Goal: Transaction & Acquisition: Book appointment/travel/reservation

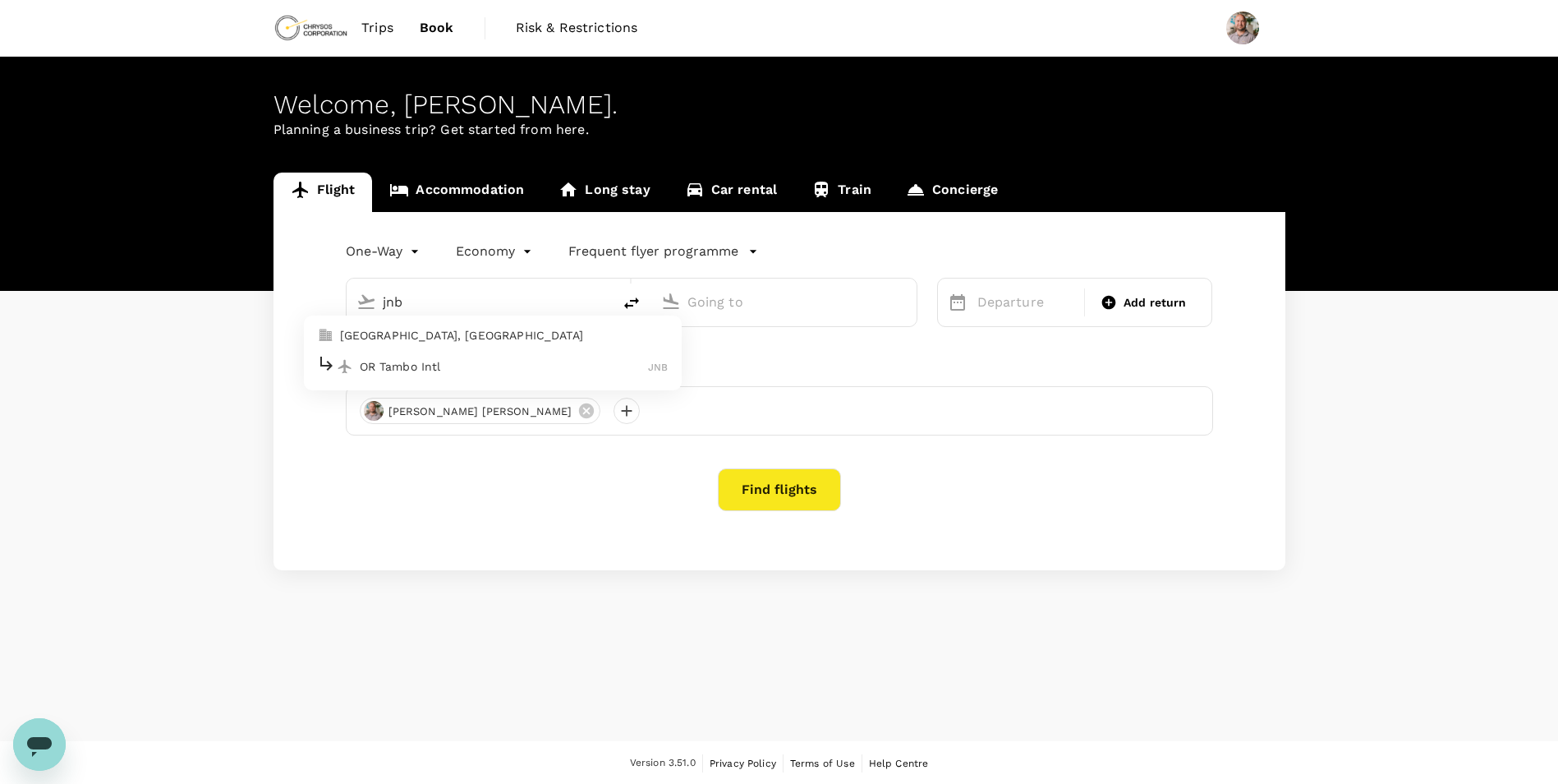
click at [452, 374] on p "OR Tambo Intl" at bounding box center [504, 366] width 289 height 16
type input "OR Tambo Intl (JNB)"
click at [696, 369] on p "Kotoka Intl" at bounding box center [809, 366] width 289 height 16
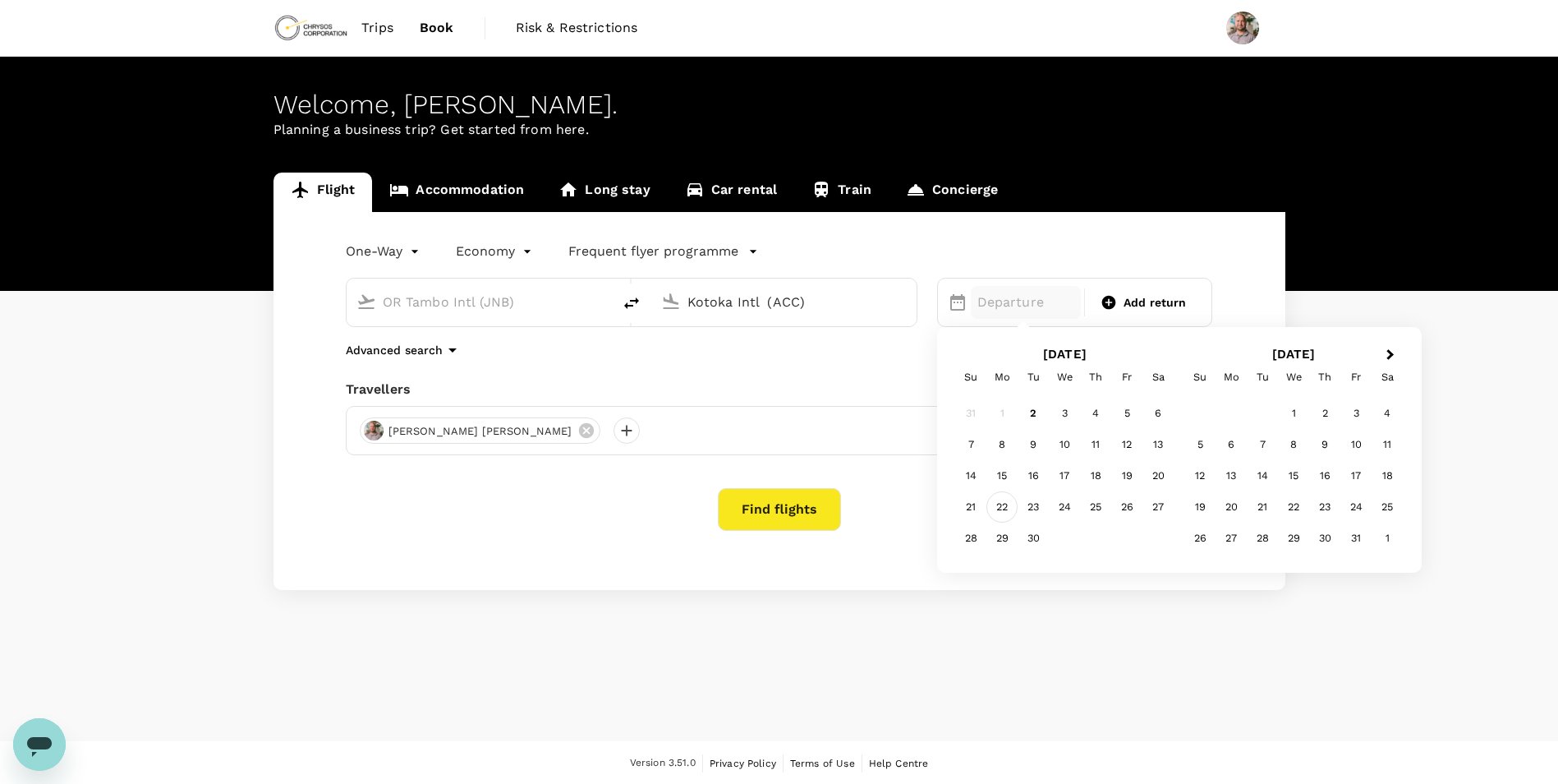
type input "Kotoka Intl (ACC)"
click at [1002, 511] on div "22" at bounding box center [1002, 506] width 31 height 31
click at [1144, 300] on span "Add return" at bounding box center [1155, 302] width 63 height 17
type input "roundtrip"
click at [1096, 514] on div "25" at bounding box center [1095, 506] width 31 height 31
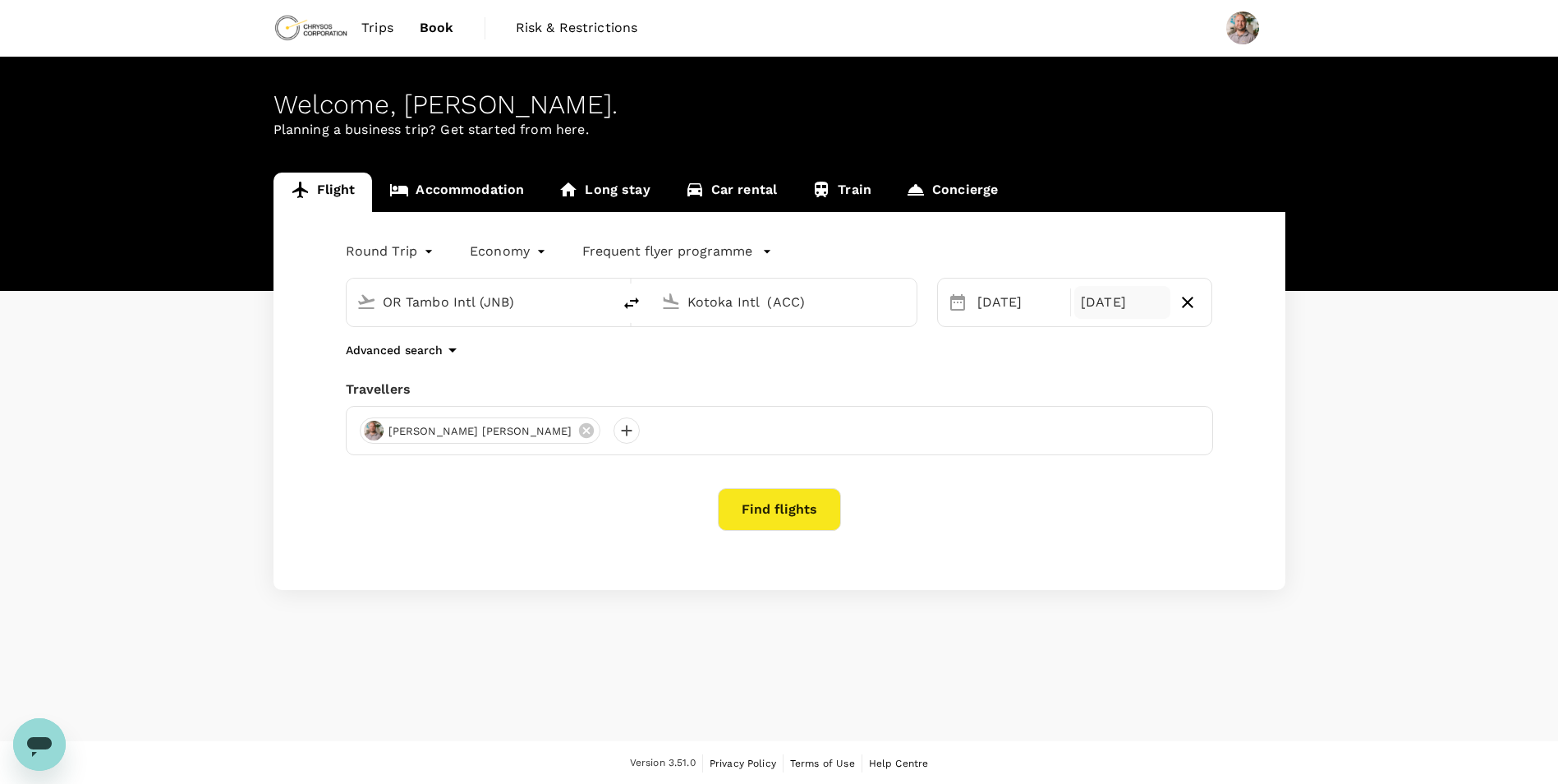
click at [798, 514] on button "Find flights" at bounding box center [779, 509] width 123 height 42
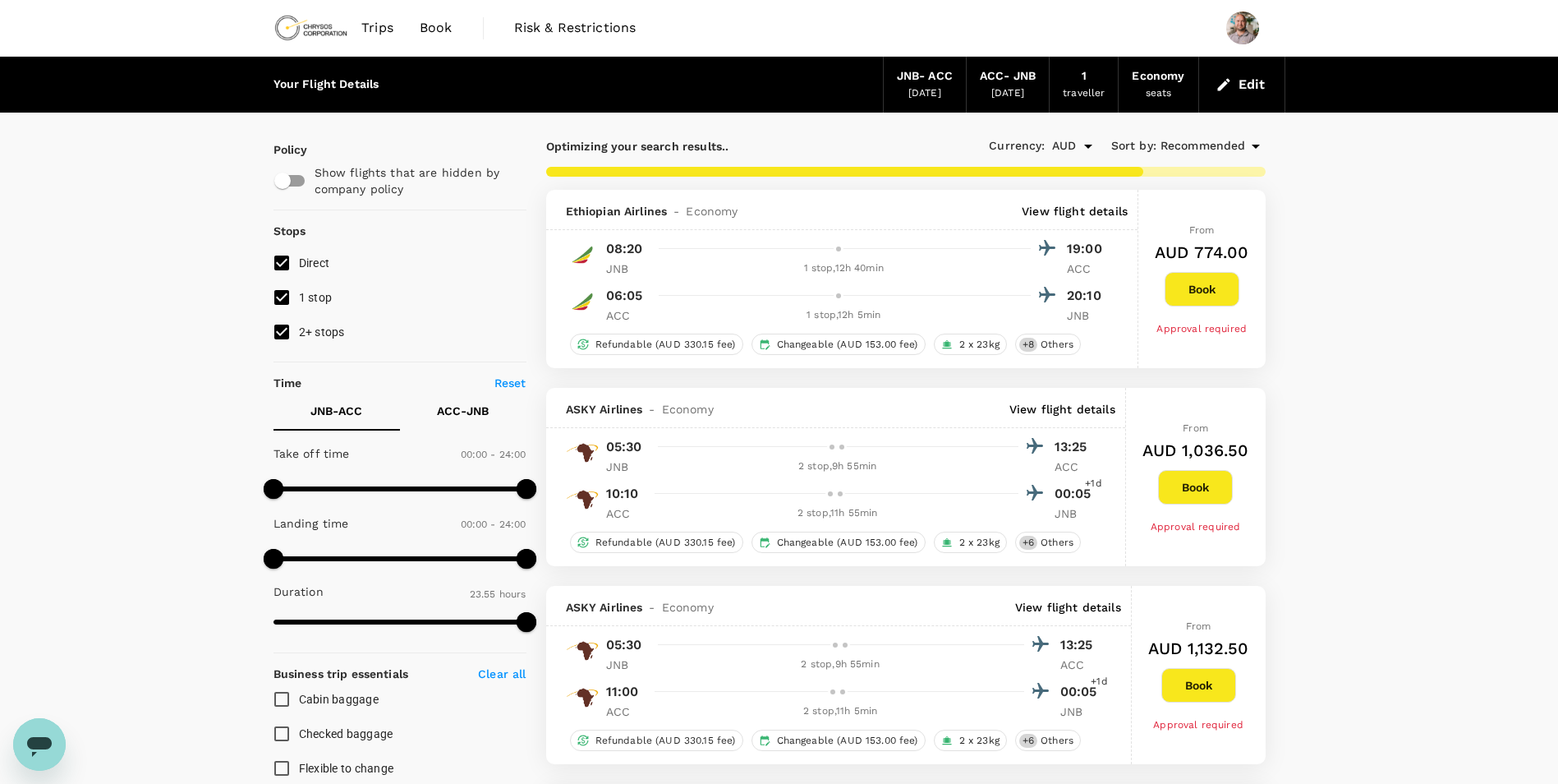
type input "2810"
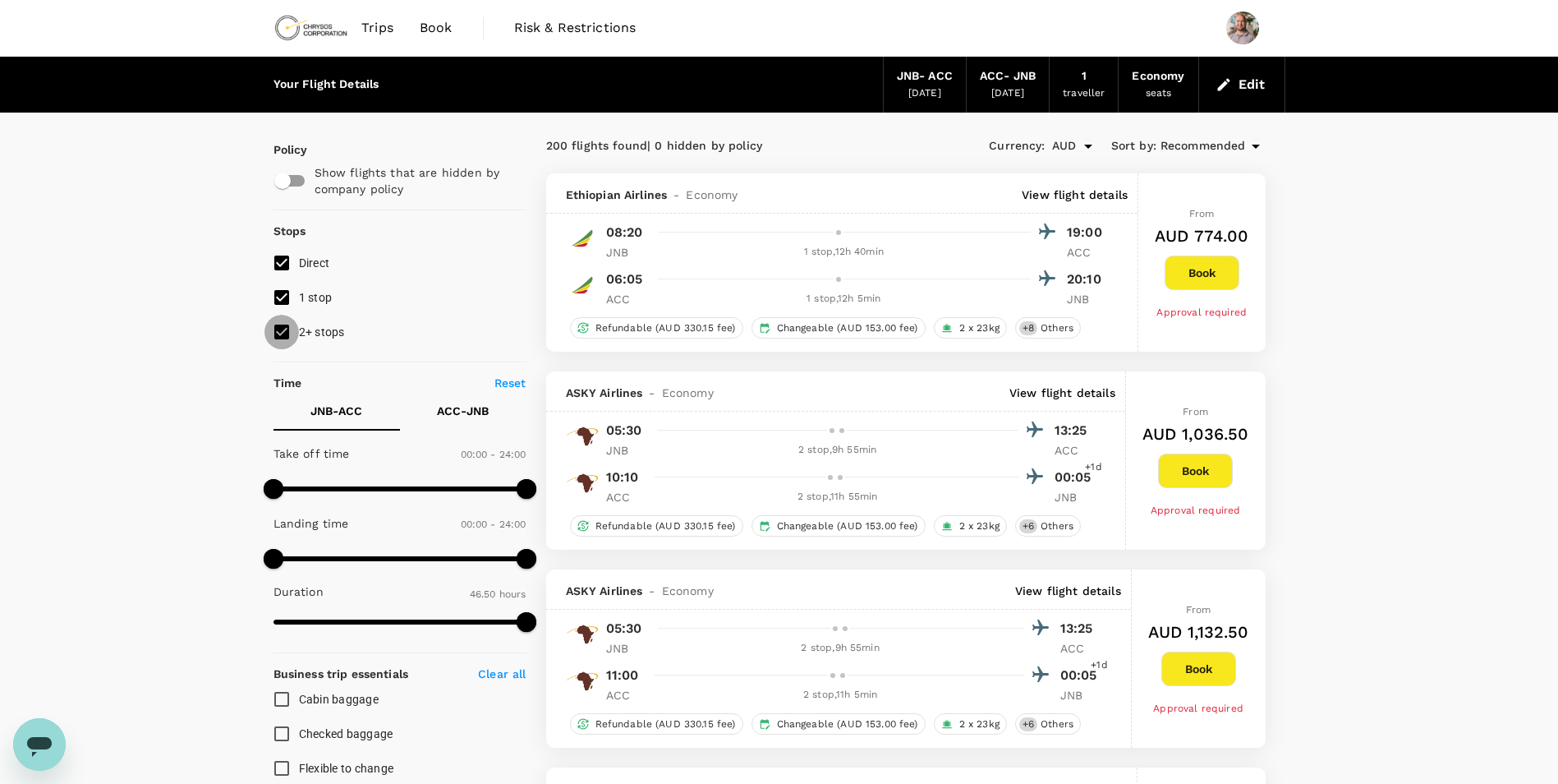
click at [285, 329] on input "2+ stops" at bounding box center [282, 332] width 35 height 35
checkbox input "false"
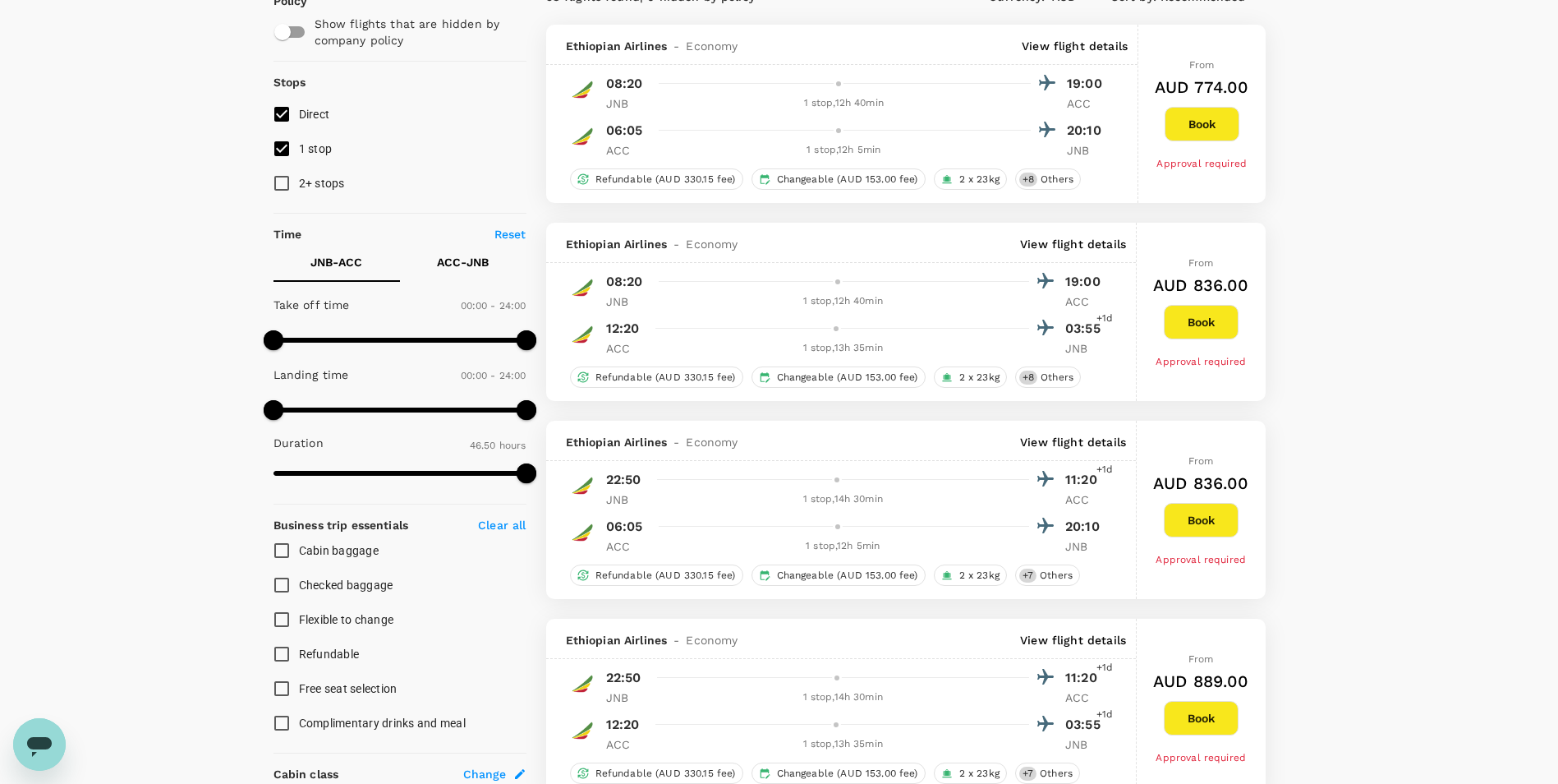
scroll to position [164, 0]
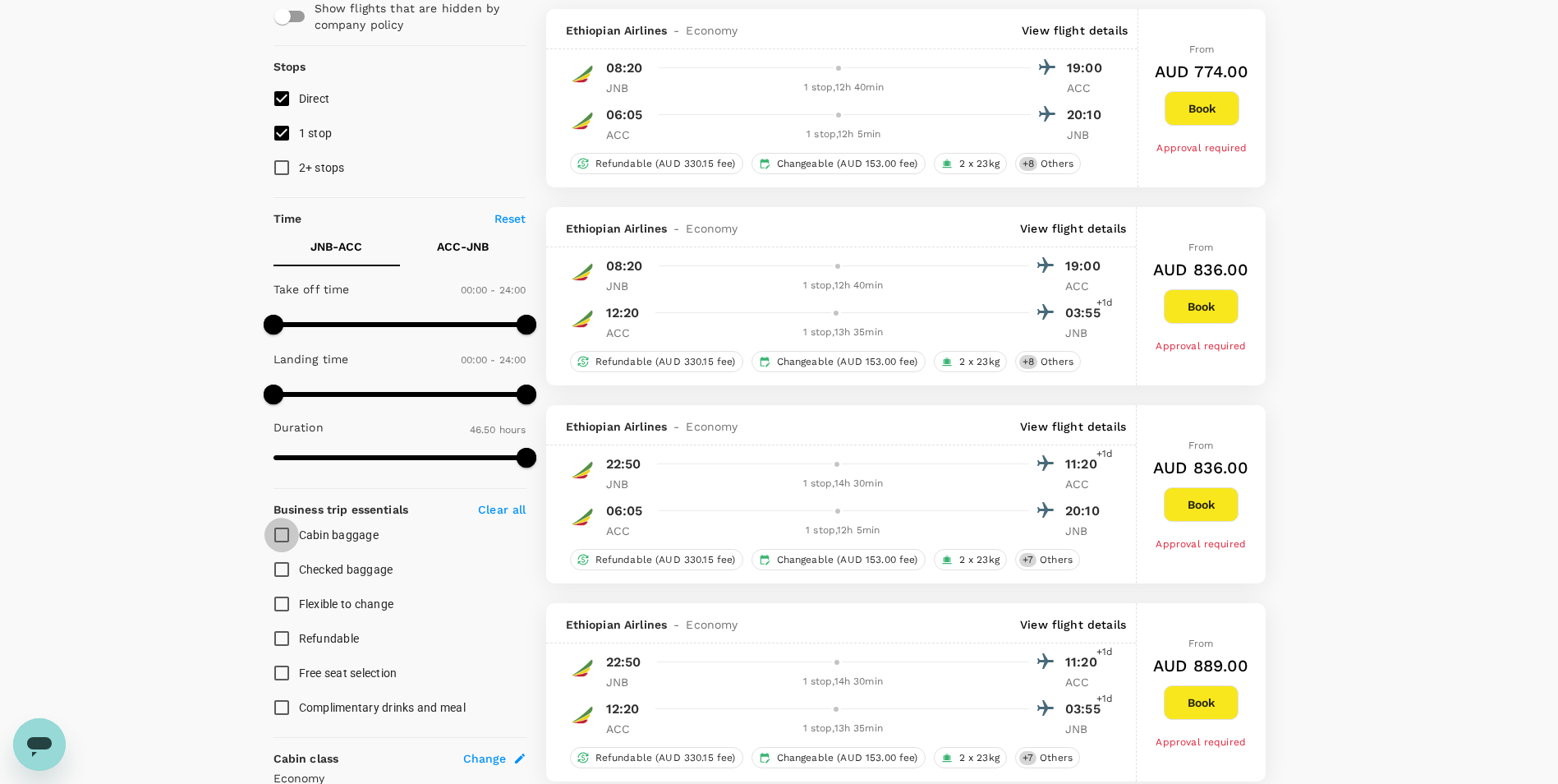
click at [278, 534] on input "Cabin baggage" at bounding box center [282, 534] width 35 height 35
checkbox input "true"
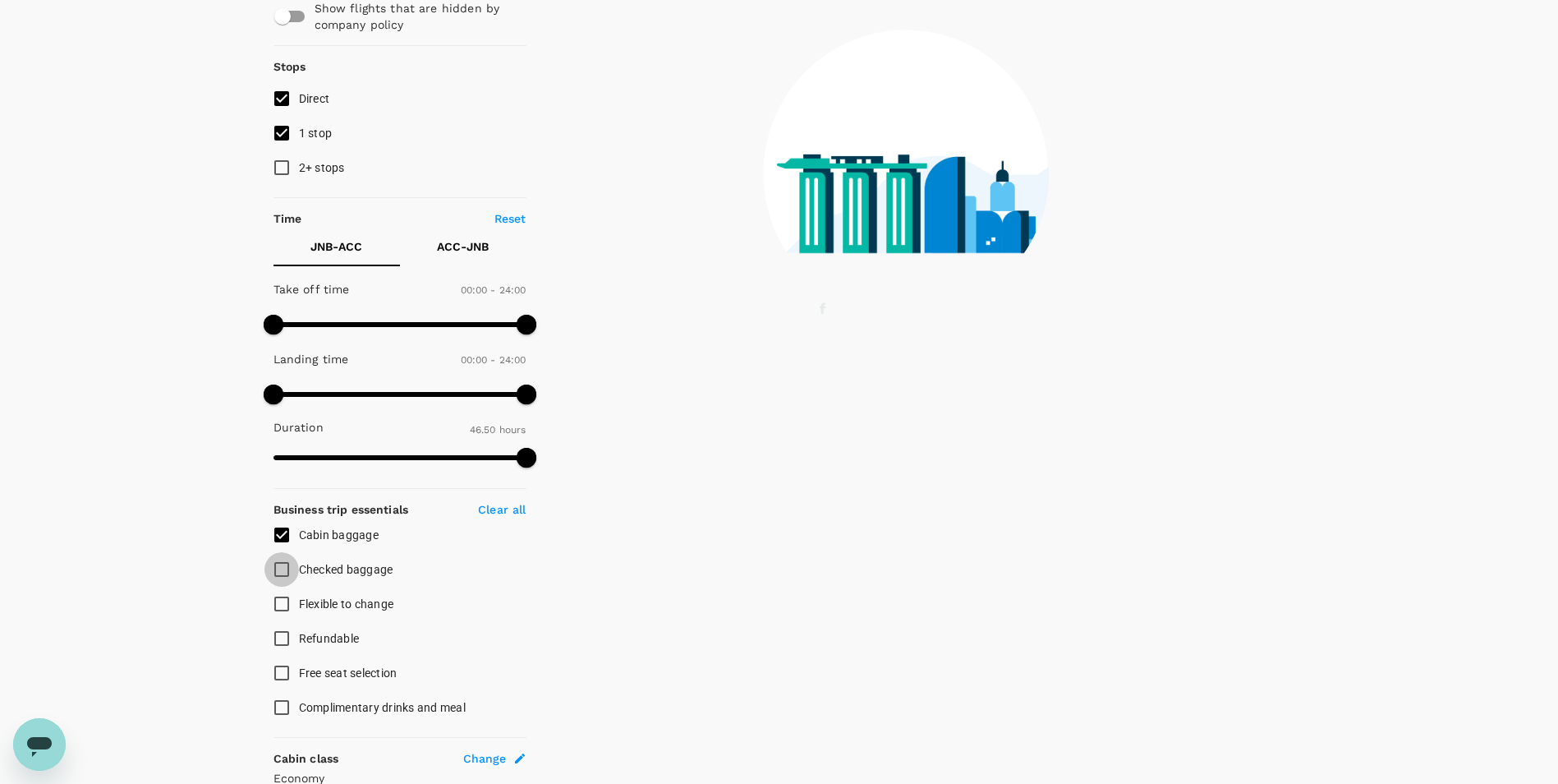
click at [283, 566] on input "Checked baggage" at bounding box center [282, 569] width 35 height 35
checkbox input "true"
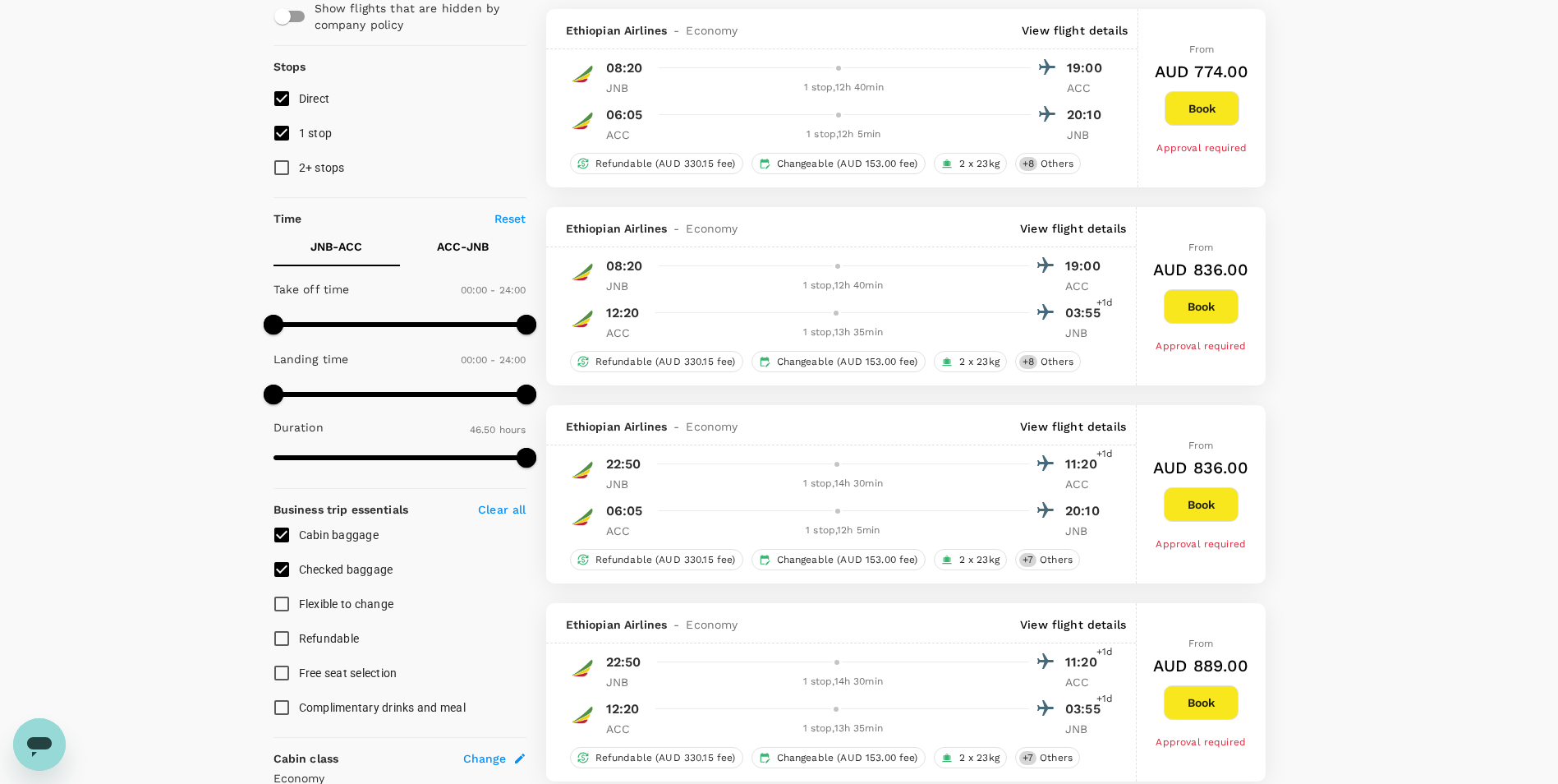
scroll to position [0, 0]
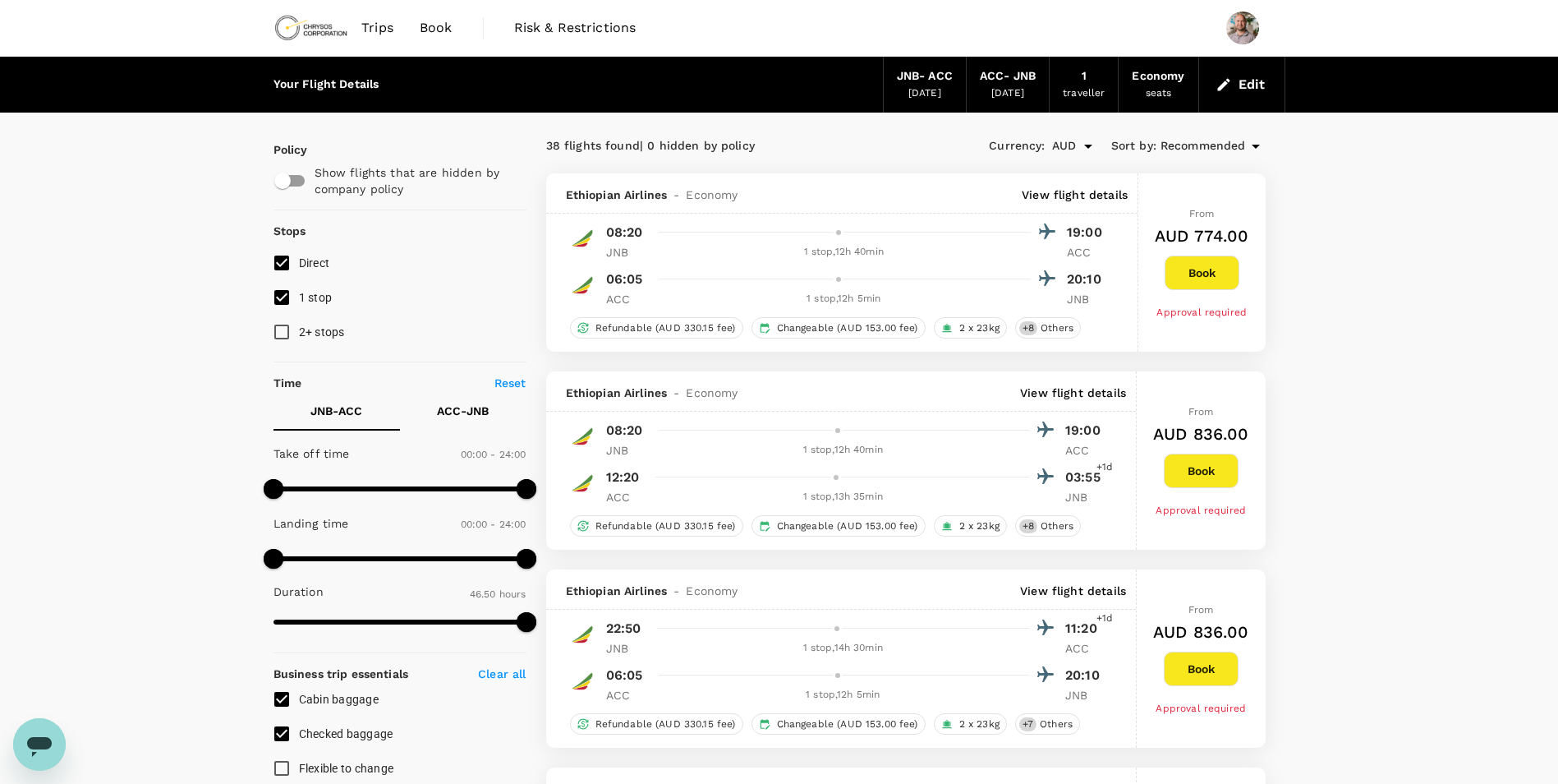
click at [280, 298] on input "1 stop" at bounding box center [282, 297] width 35 height 35
checkbox input "false"
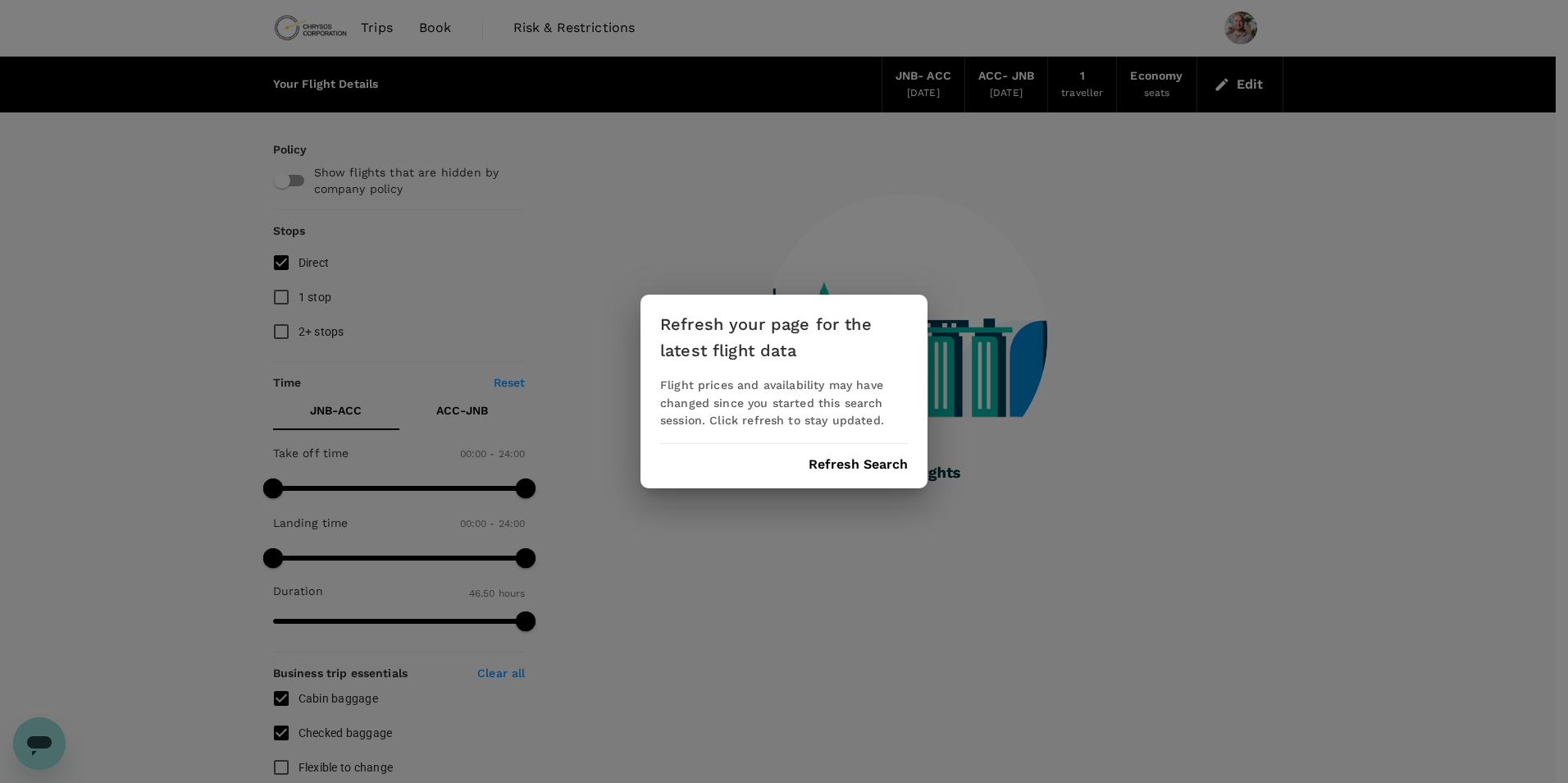
click at [859, 458] on button "Refresh Search" at bounding box center [857, 464] width 99 height 15
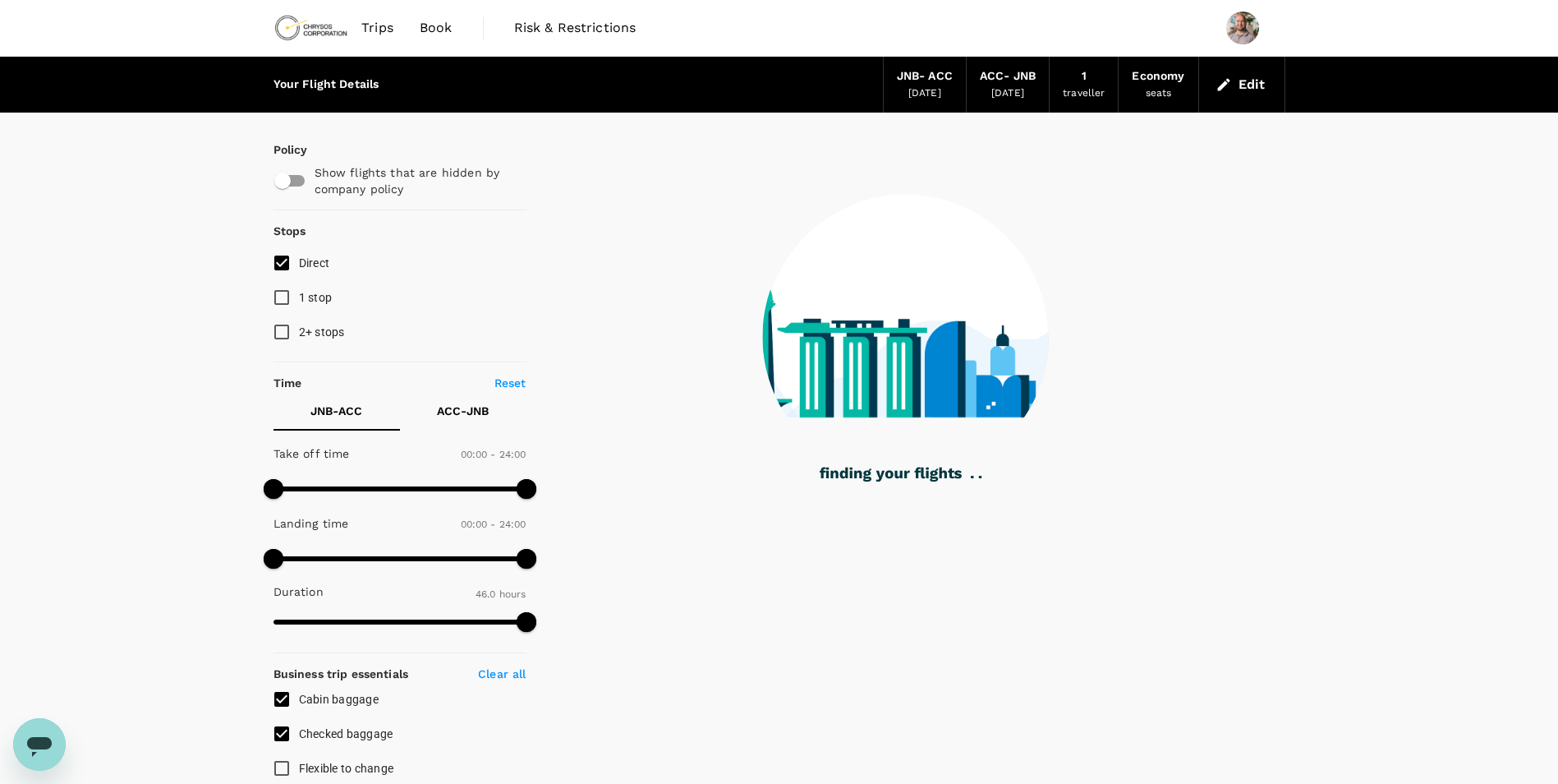
type input "2810"
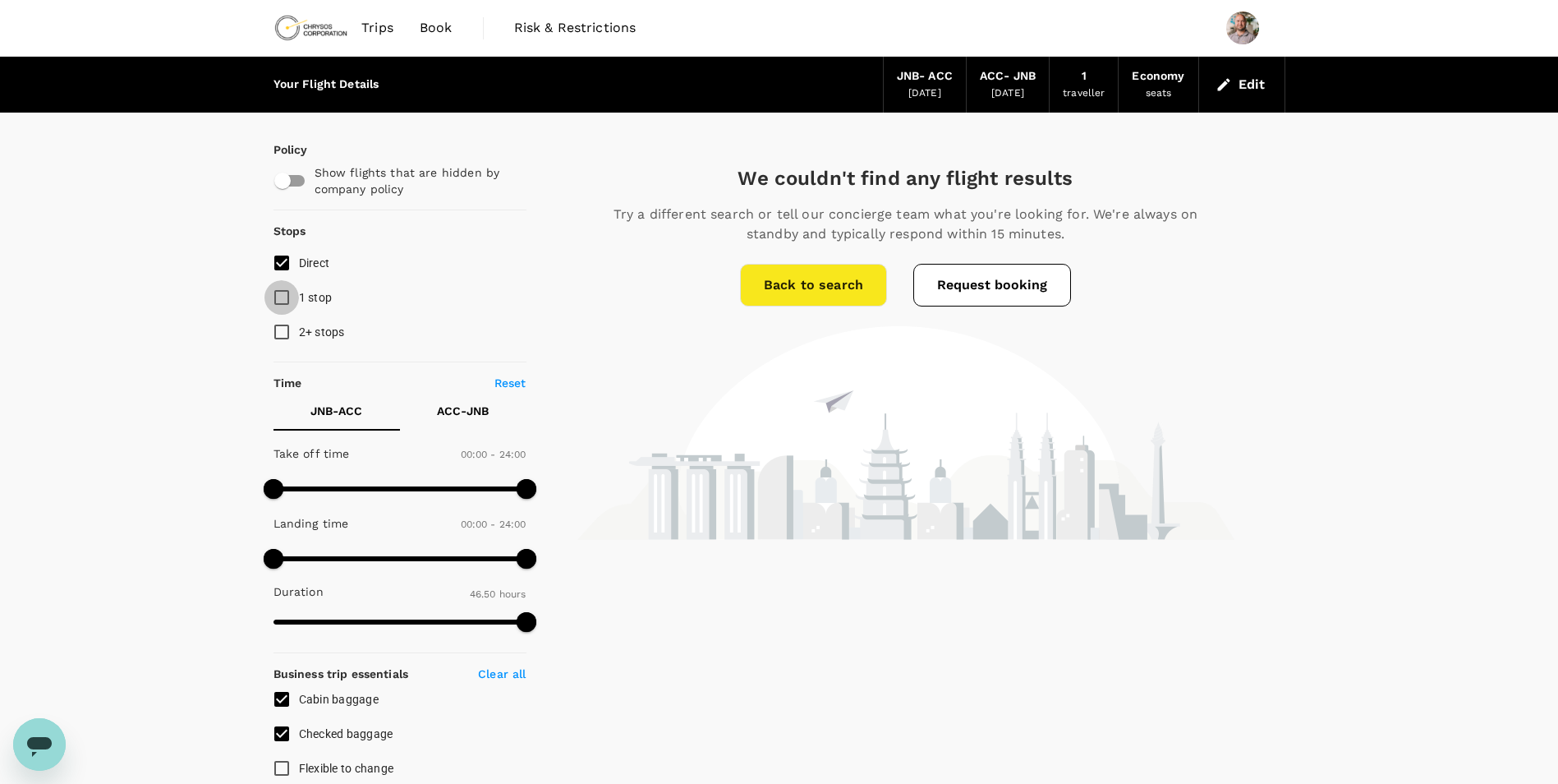
click at [286, 298] on input "1 stop" at bounding box center [282, 297] width 35 height 35
checkbox input "true"
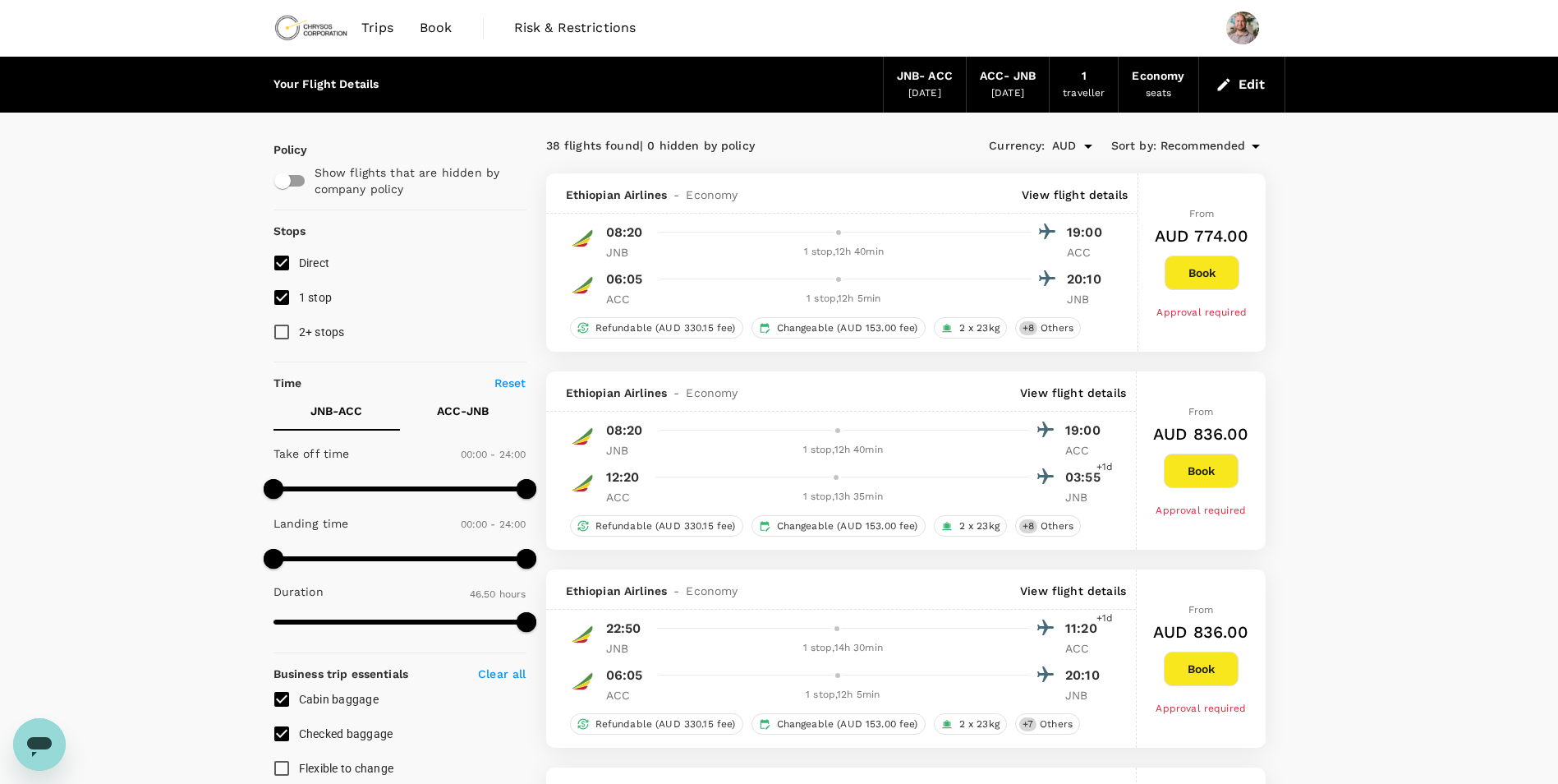
click at [918, 80] on div "JNB - ACC" at bounding box center [925, 75] width 56 height 18
click at [1226, 84] on icon "button" at bounding box center [1223, 84] width 12 height 12
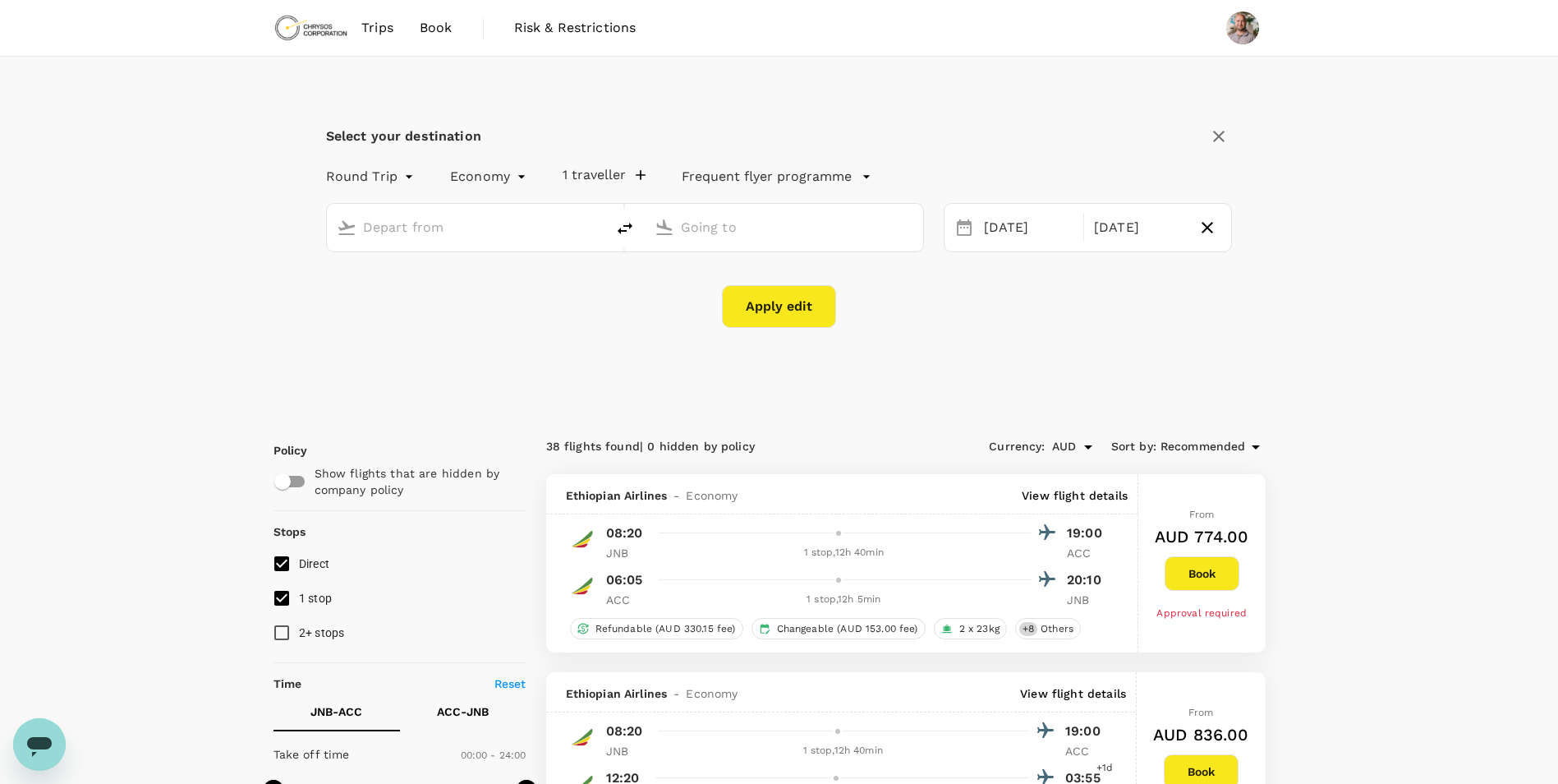
type input "OR Tambo Intl (JNB)"
type input "Kotoka Intl (ACC)"
click at [1006, 229] on div "[DATE]" at bounding box center [1028, 228] width 103 height 32
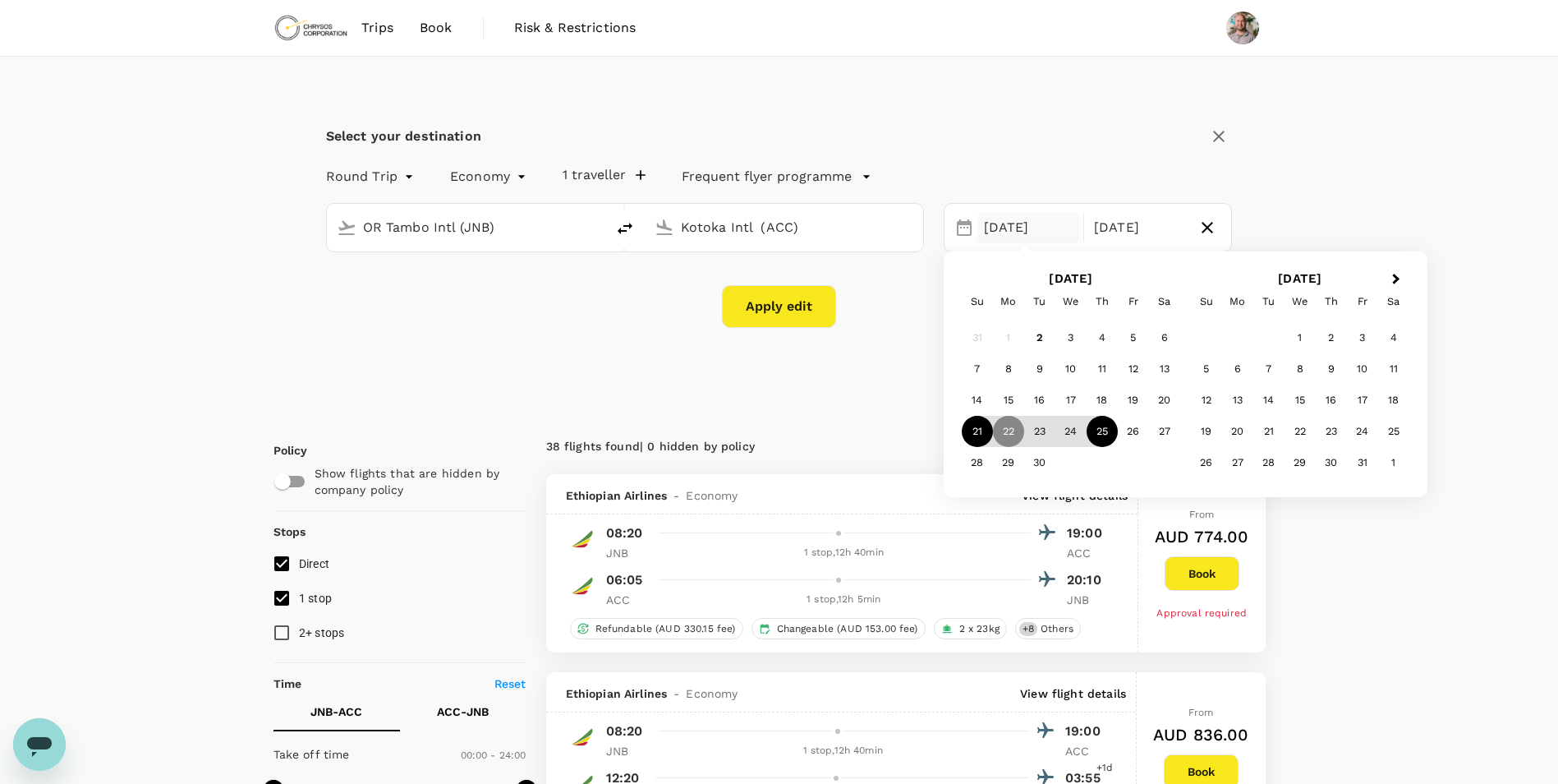
click at [982, 428] on div "21" at bounding box center [977, 431] width 31 height 31
click at [855, 381] on div "Select your destination Round Trip roundtrip Economy economy 1 traveller Freque…" at bounding box center [779, 235] width 1012 height 356
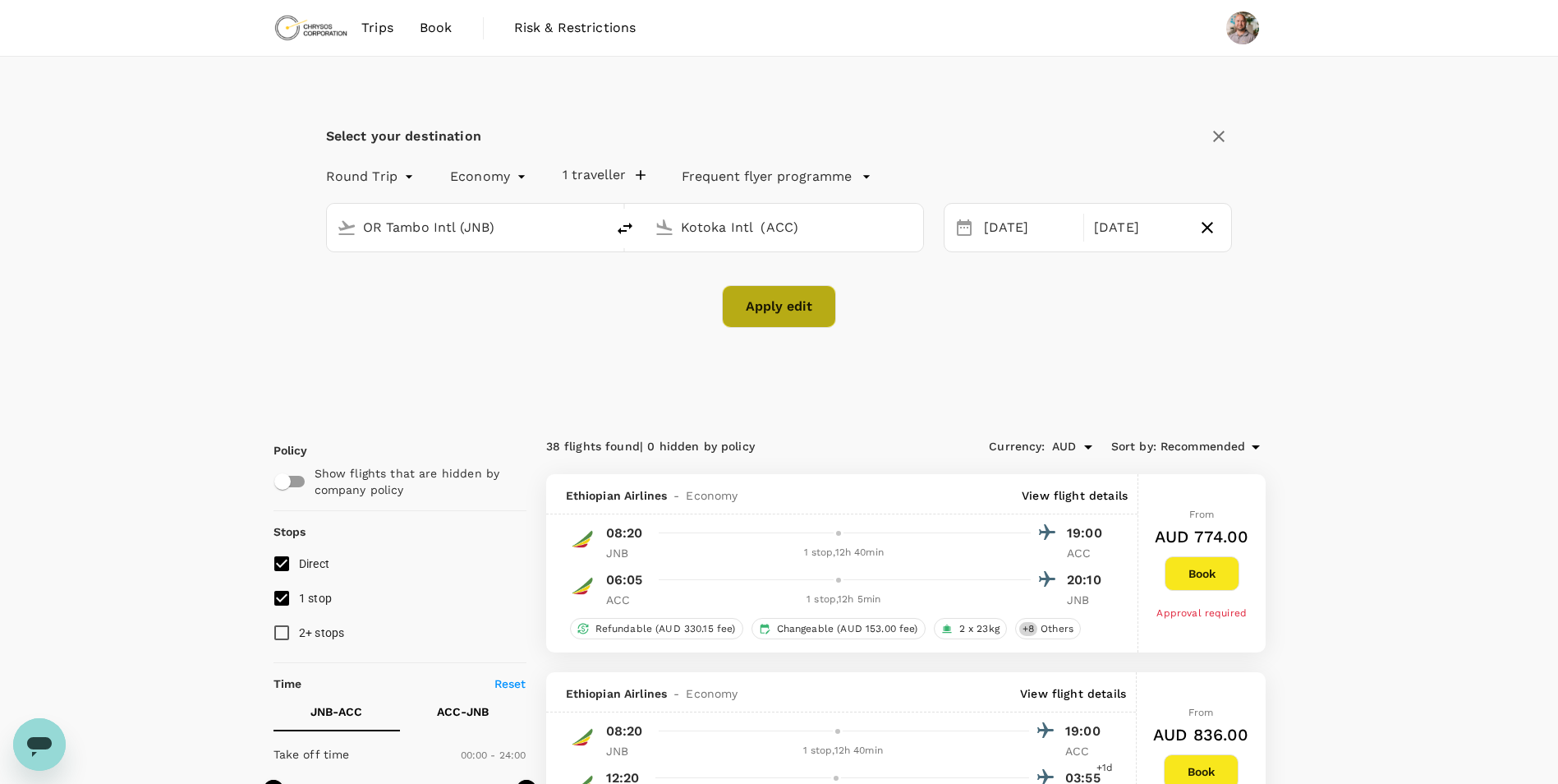
click at [790, 306] on button "Apply edit" at bounding box center [779, 305] width 114 height 42
checkbox input "false"
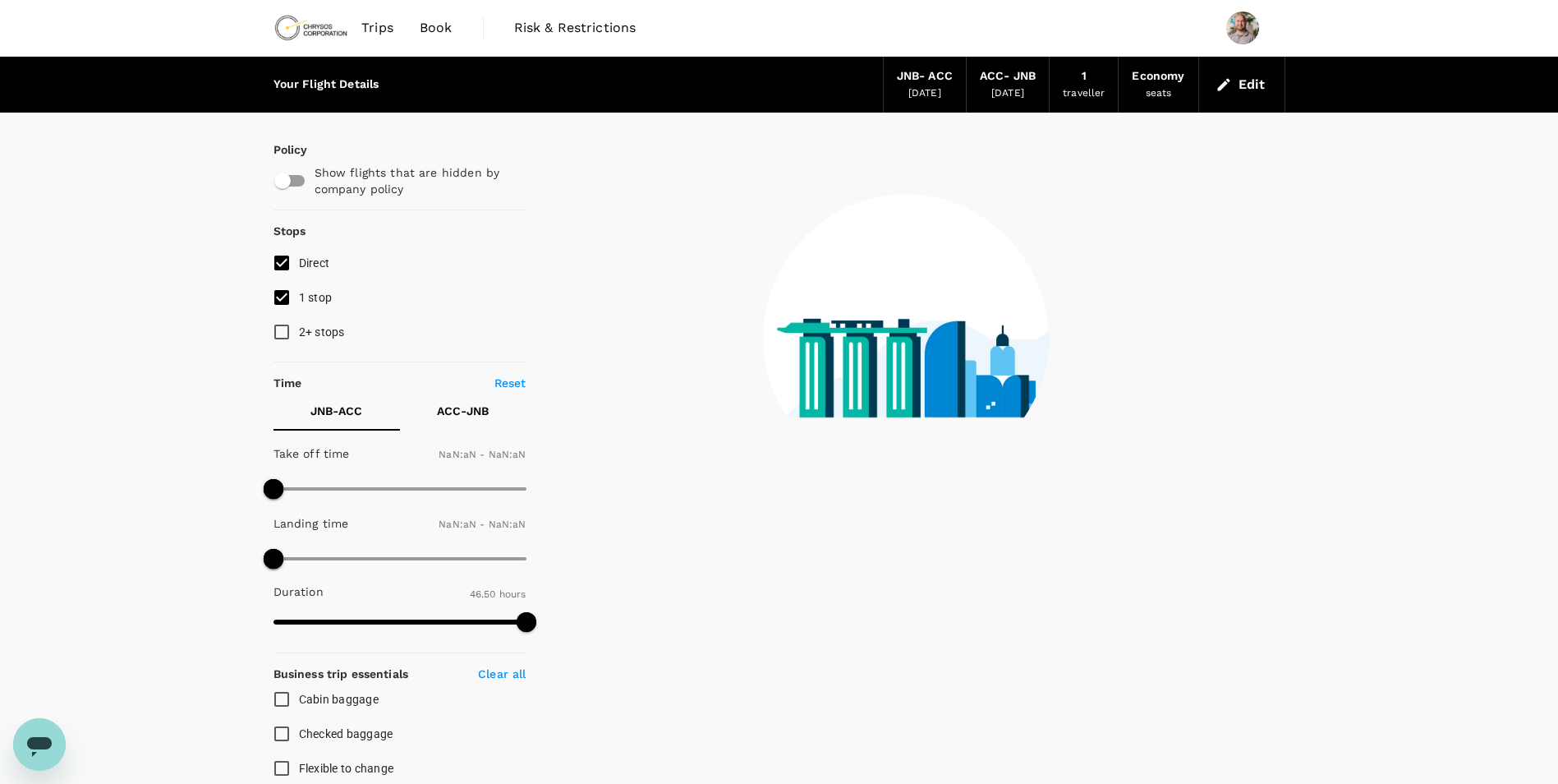
type input "1440"
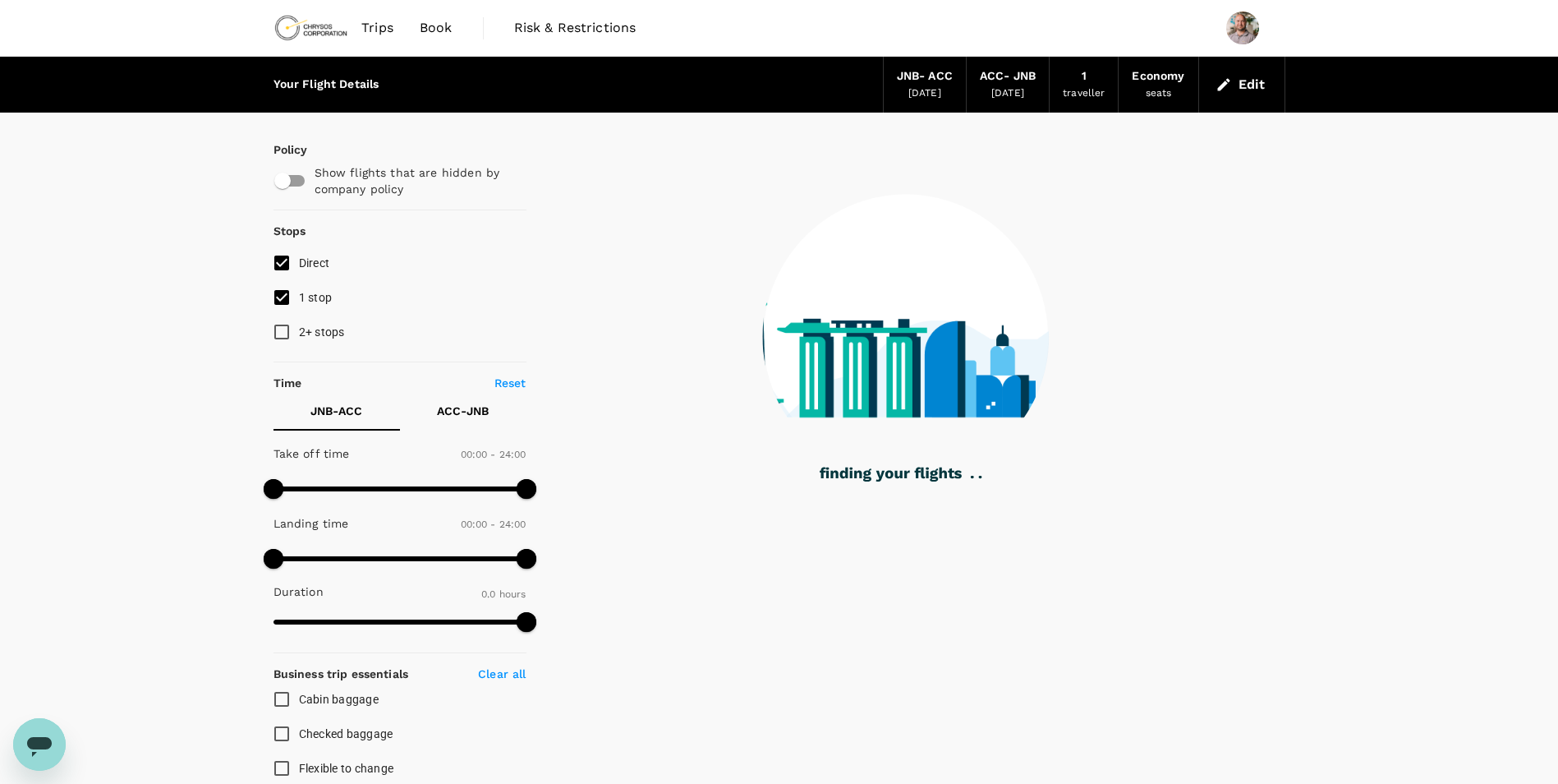
type input "1375"
checkbox input "true"
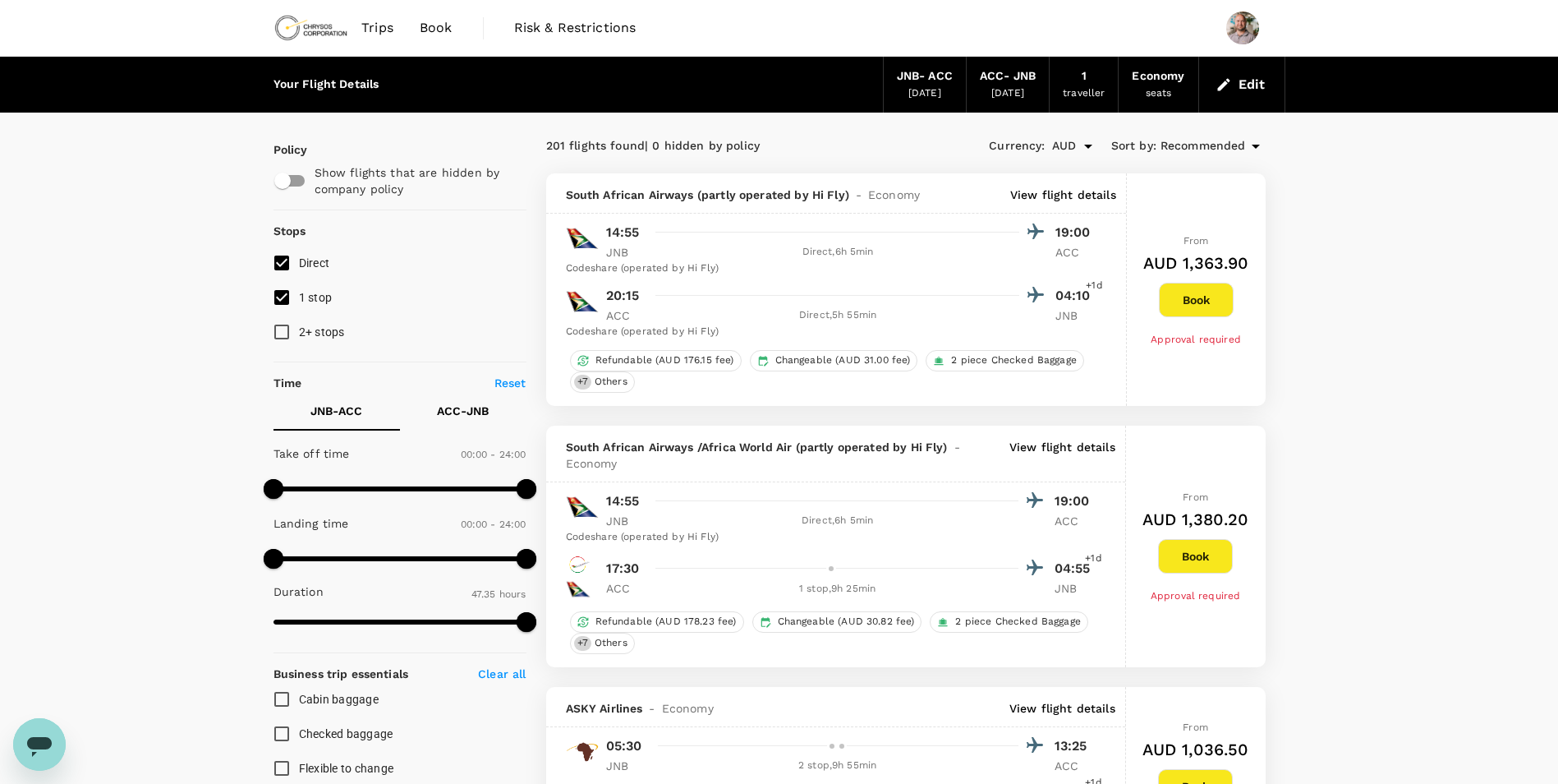
type input "2855"
